Goal: Check status: Check status

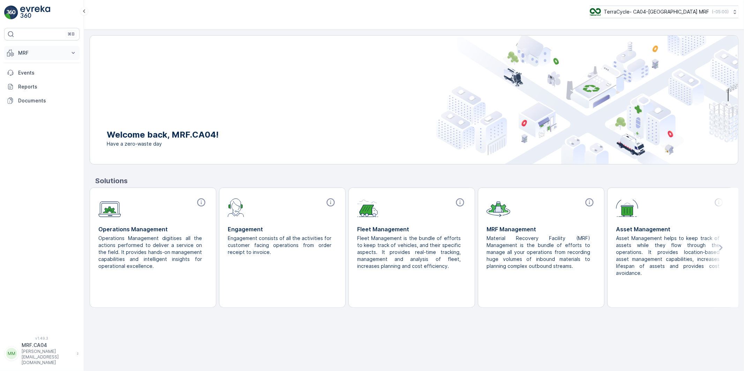
click at [23, 52] on p "MRF" at bounding box center [41, 53] width 47 height 7
click at [25, 83] on p "Pallet" at bounding box center [24, 84] width 13 height 7
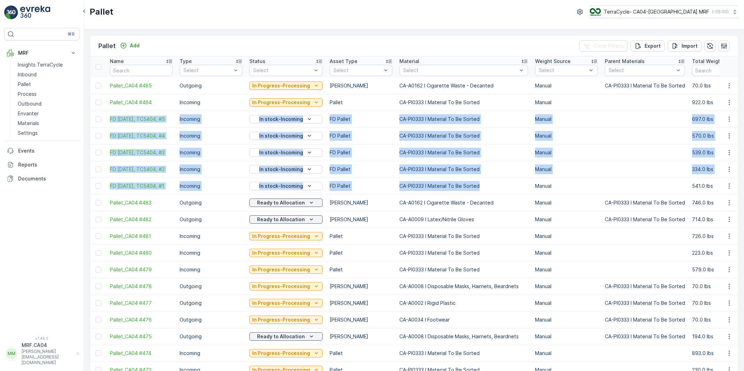
drag, startPoint x: 107, startPoint y: 116, endPoint x: 483, endPoint y: 190, distance: 383.0
click at [191, 153] on td "Incoming" at bounding box center [211, 152] width 70 height 17
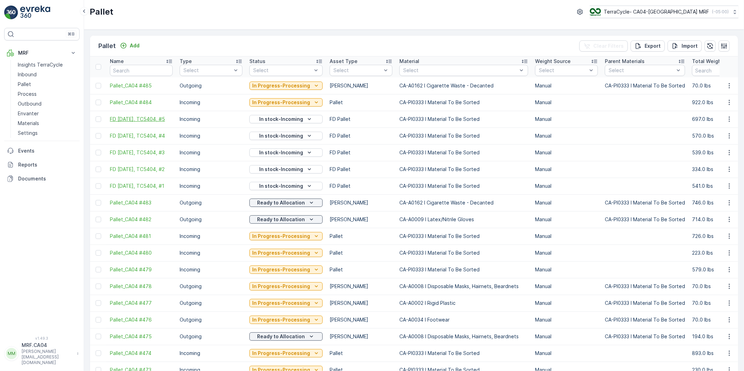
click at [158, 116] on span "FD [DATE], TC5404, #5" at bounding box center [141, 119] width 63 height 7
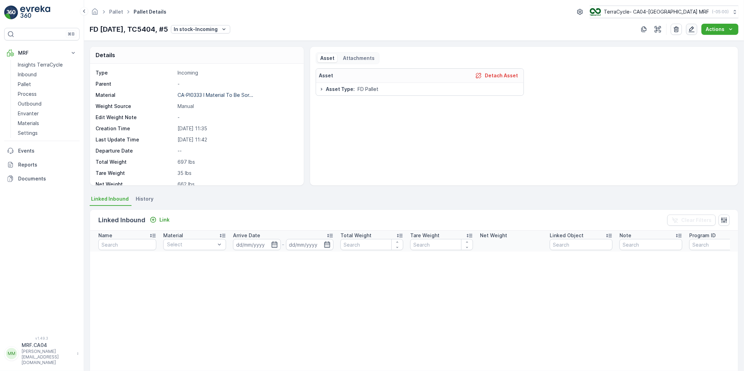
click at [691, 28] on icon "button" at bounding box center [691, 29] width 7 height 7
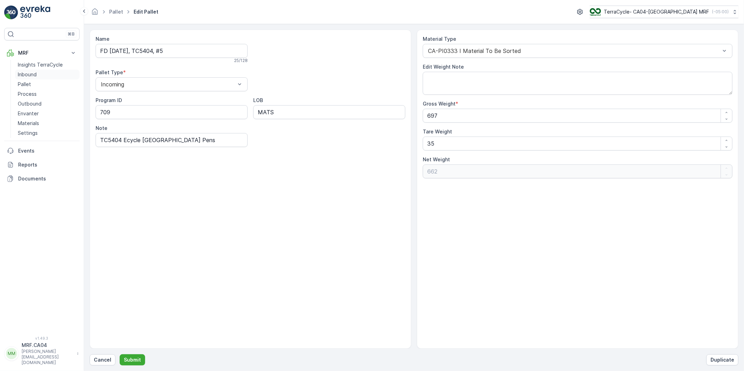
click at [22, 74] on p "Inbound" at bounding box center [27, 74] width 19 height 7
